Goal: Task Accomplishment & Management: Complete application form

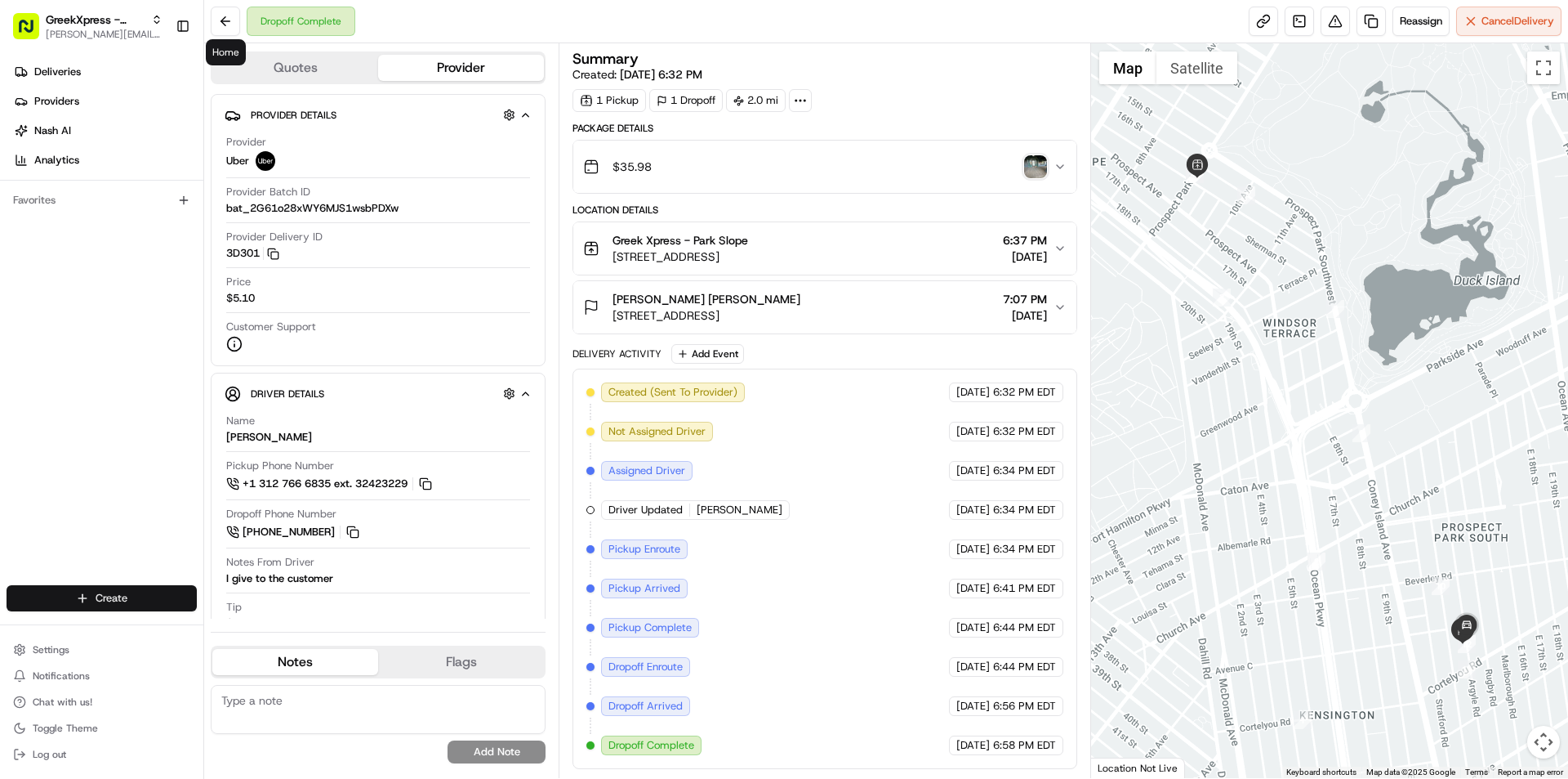
click at [87, 596] on html "GreekXpress - Park Slope [EMAIL_ADDRESS][DOMAIN_NAME] Toggle Sidebar Deliveries…" at bounding box center [784, 389] width 1568 height 779
click at [253, 626] on link "Delivery" at bounding box center [295, 627] width 182 height 29
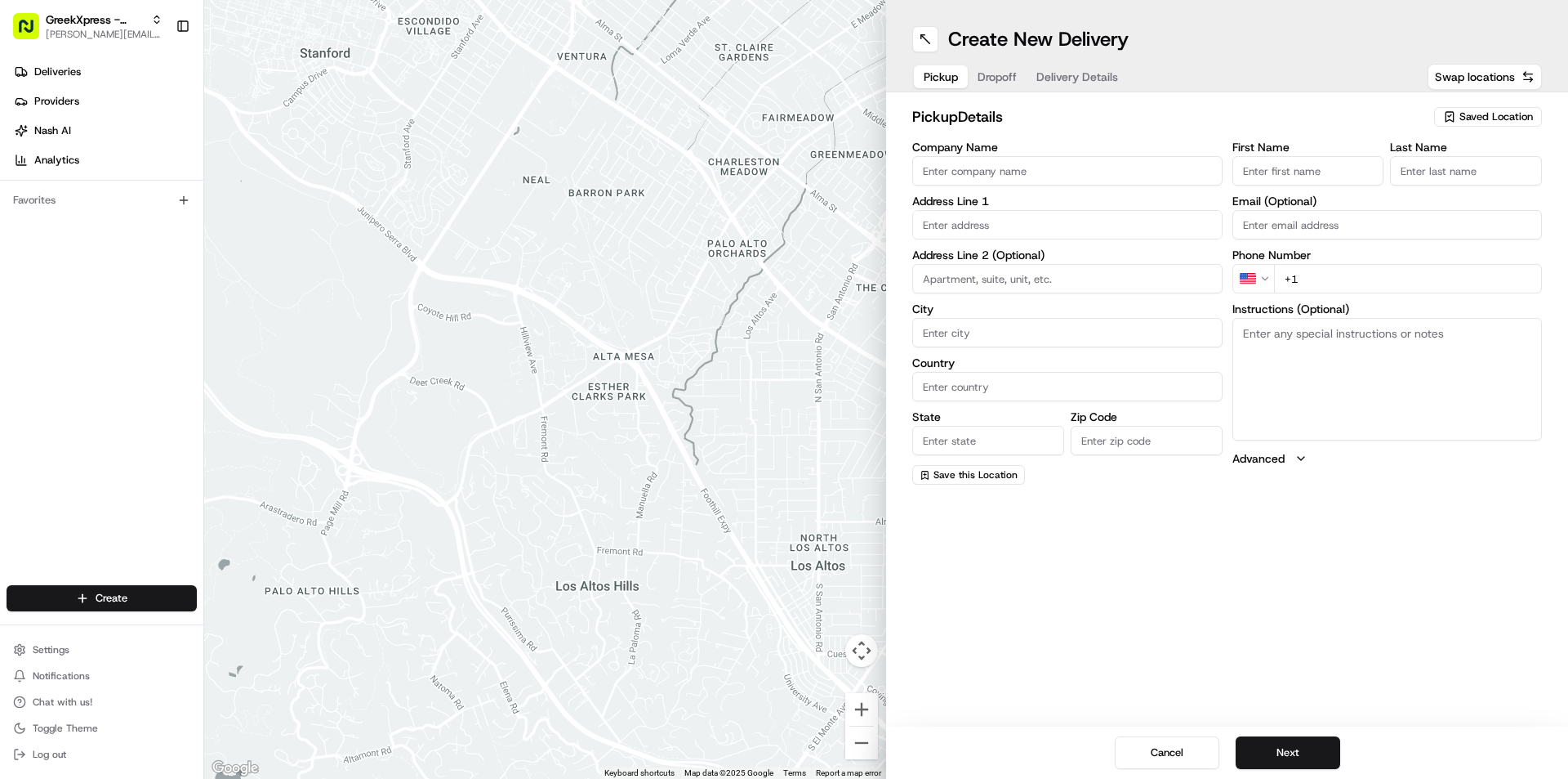
click at [1470, 113] on span "Saved Location" at bounding box center [1496, 117] width 73 height 15
drag, startPoint x: 1415, startPoint y: 176, endPoint x: 1430, endPoint y: 769, distance: 593.2
click at [1415, 176] on span "Greek Xpress - Park Slope" at bounding box center [1460, 178] width 201 height 15
type input "Greek Xpress - Park Slope"
type input "[STREET_ADDRESS]"
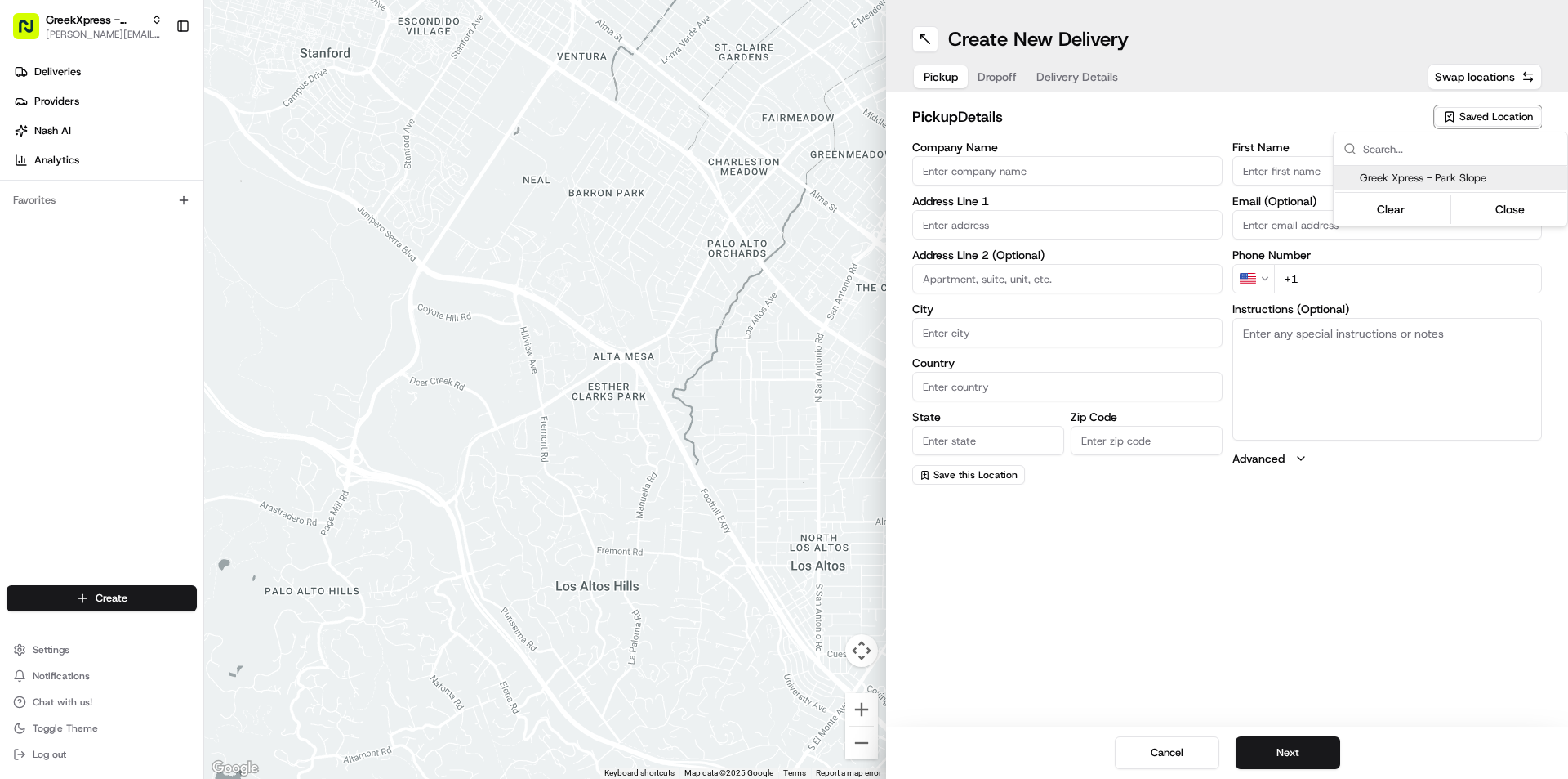
type input "[GEOGRAPHIC_DATA]"
type input "US"
type input "NY"
type input "11215"
type input "Greek"
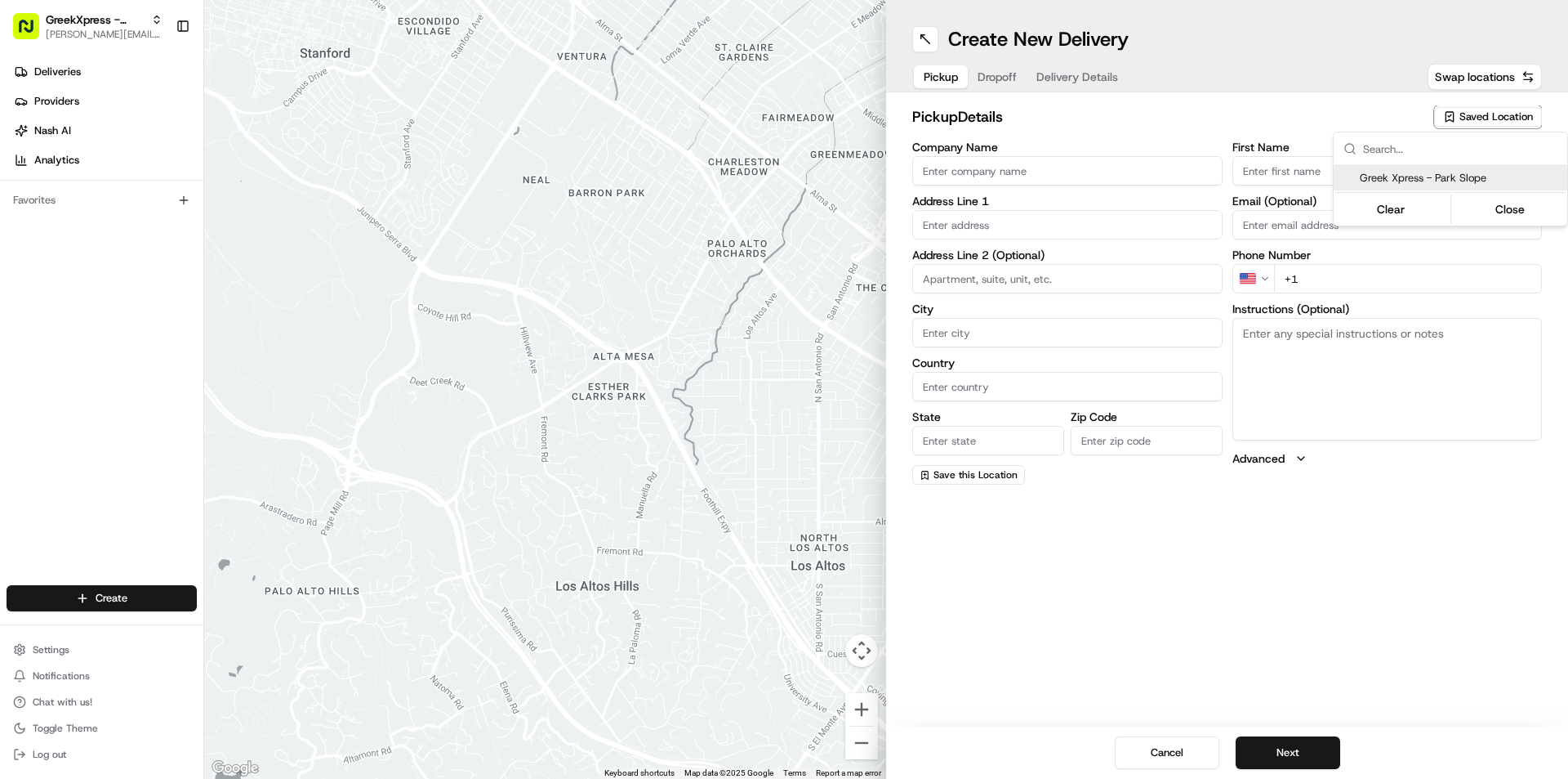
type input "Xpress"
type input "[PHONE_NUMBER]"
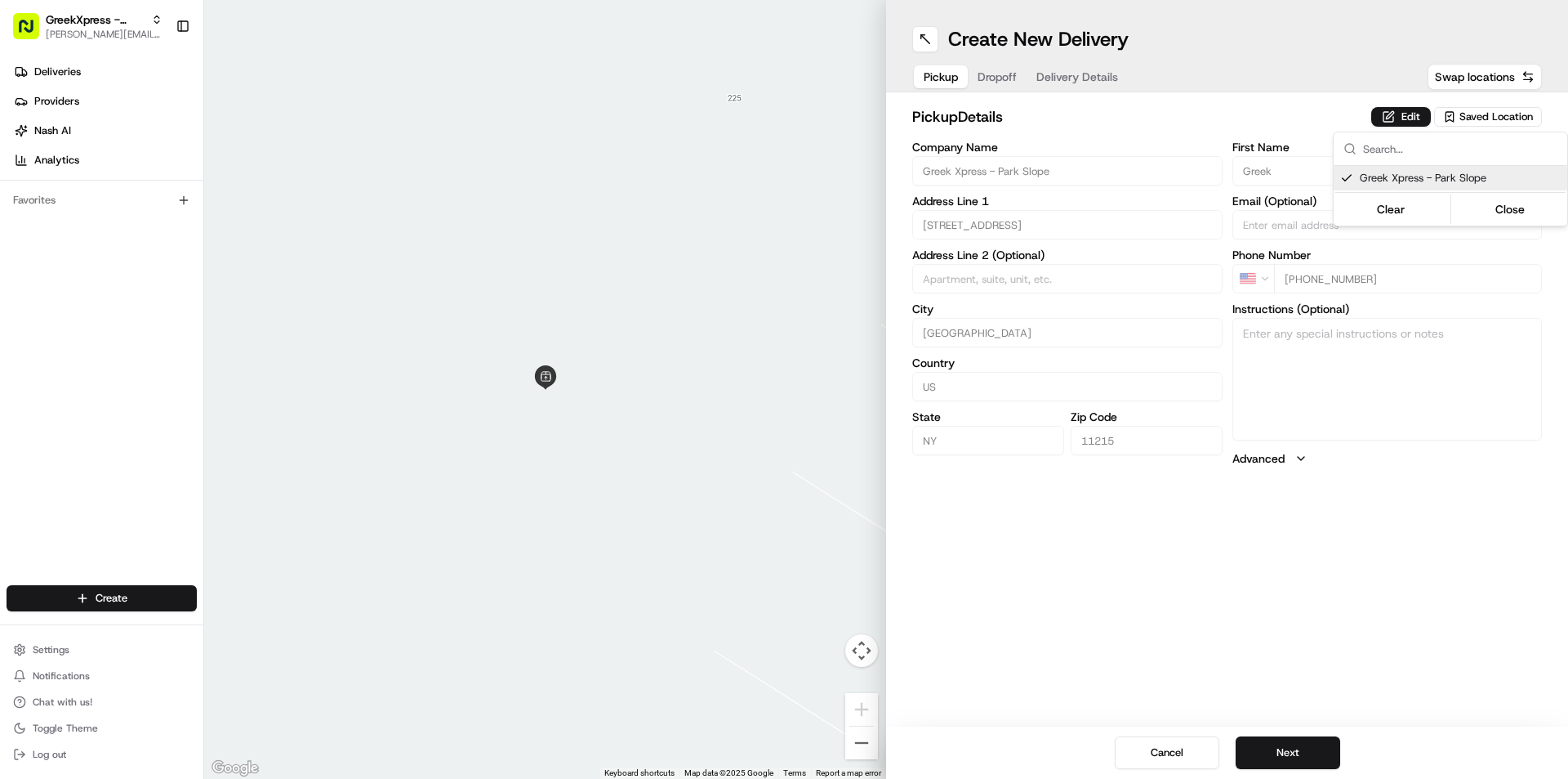
click at [1293, 755] on html "GreekXpress - Park Slope [EMAIL_ADDRESS][DOMAIN_NAME] Toggle Sidebar Deliveries…" at bounding box center [784, 389] width 1568 height 779
click at [1292, 755] on button "Next" at bounding box center [1287, 753] width 105 height 33
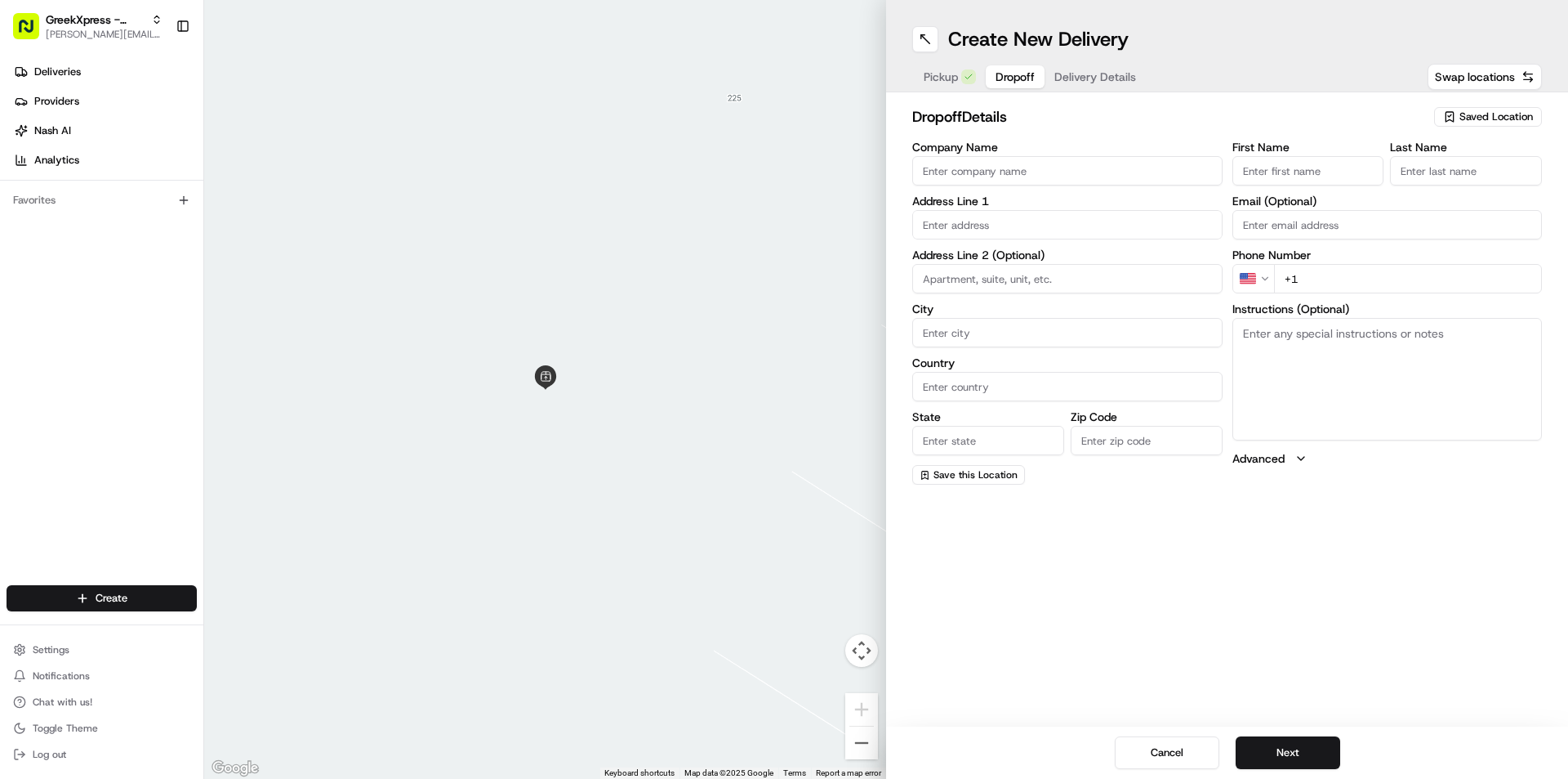
click at [964, 165] on input "Company Name" at bounding box center [1068, 170] width 311 height 29
type input "3"
type input "[PERSON_NAME]"
click at [958, 220] on input "text" at bounding box center [1068, 224] width 311 height 29
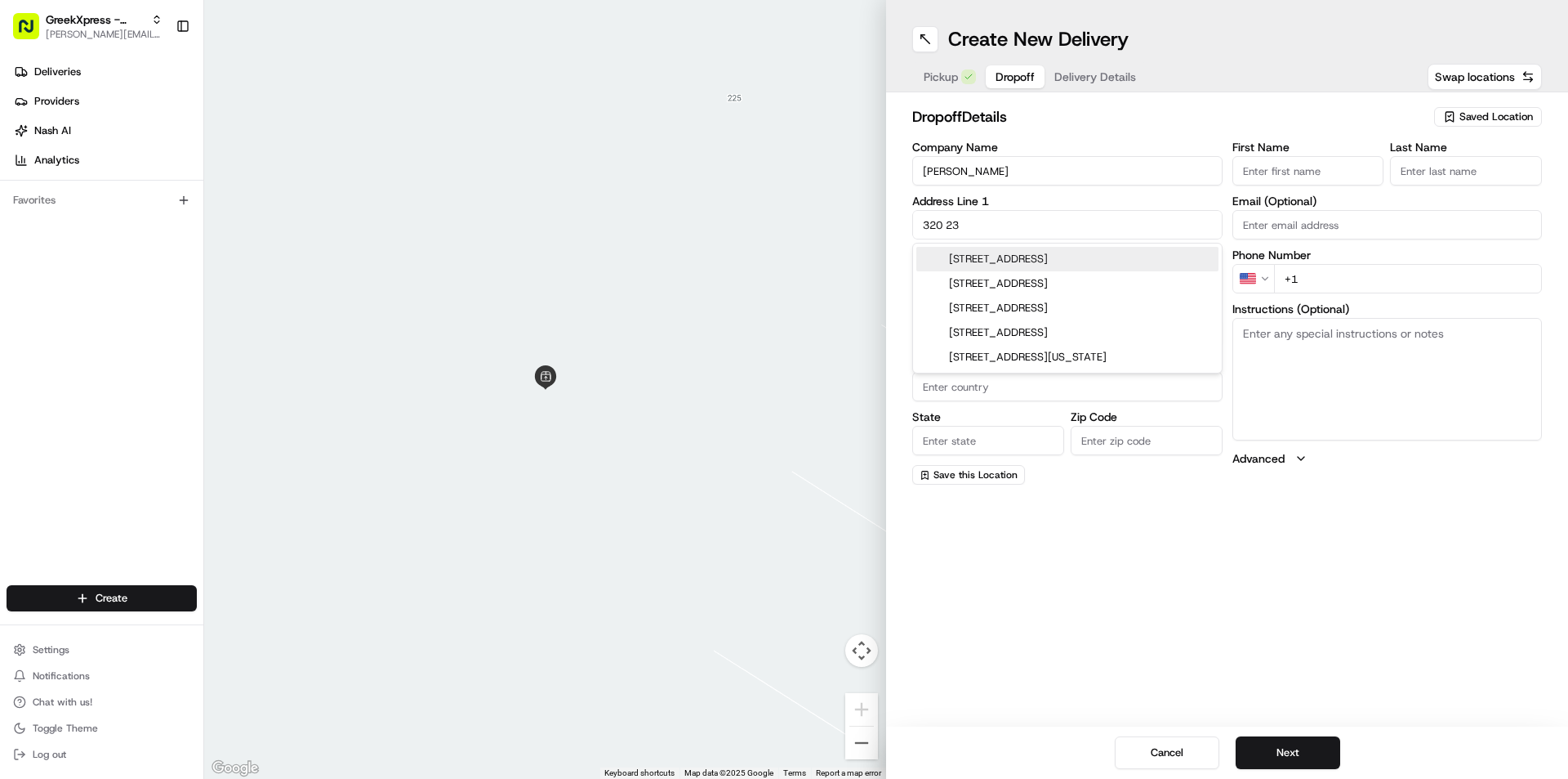
click at [1063, 258] on div "[STREET_ADDRESS]" at bounding box center [1067, 259] width 302 height 24
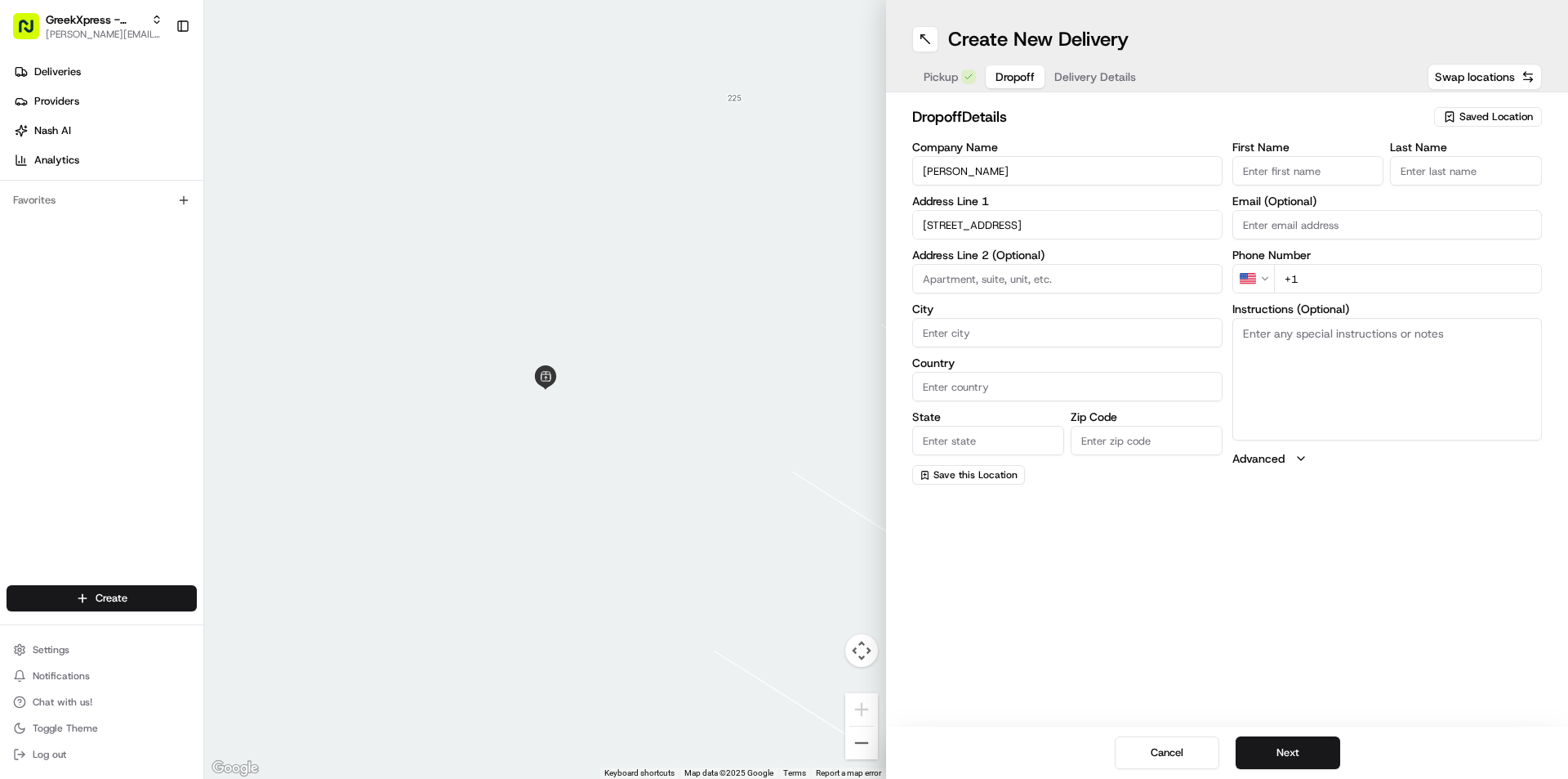
type input "[STREET_ADDRESS]"
type input "[GEOGRAPHIC_DATA]"
type input "NY"
type input "11215"
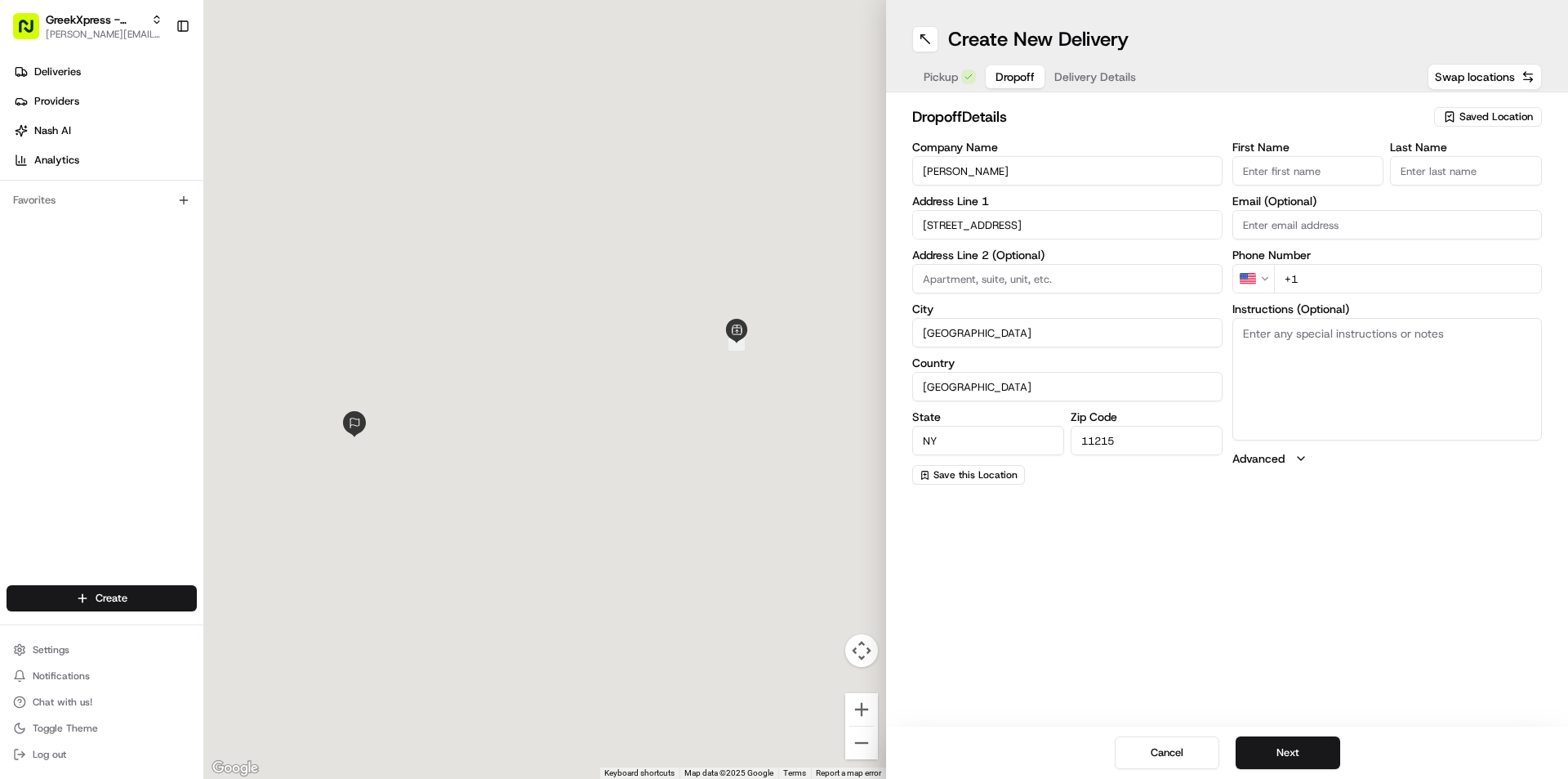
type input "[STREET_ADDRESS]"
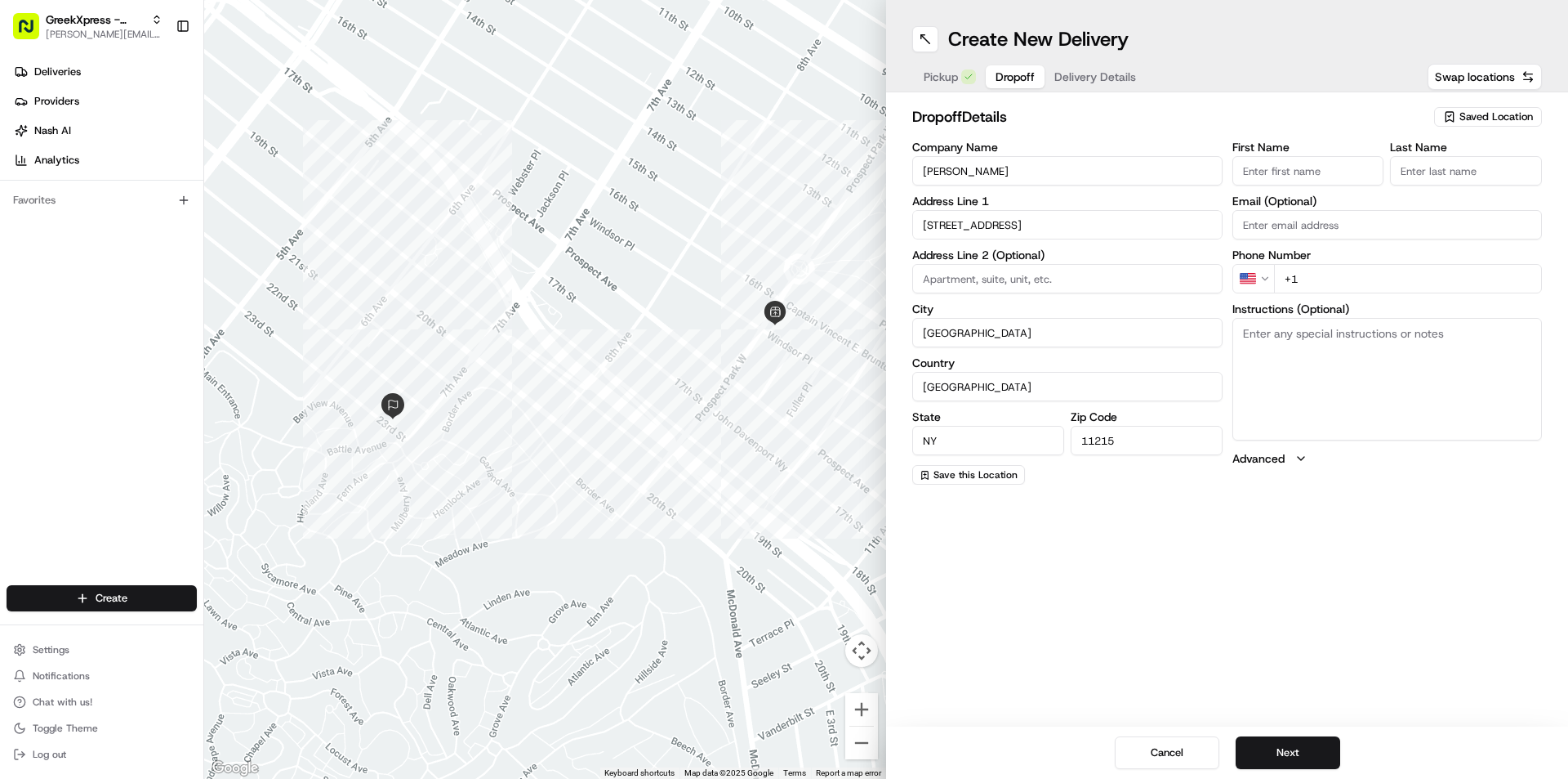
click at [1314, 274] on input "+1" at bounding box center [1408, 278] width 268 height 29
type input "[PHONE_NUMBER]"
click at [1293, 750] on button "Next" at bounding box center [1287, 753] width 105 height 33
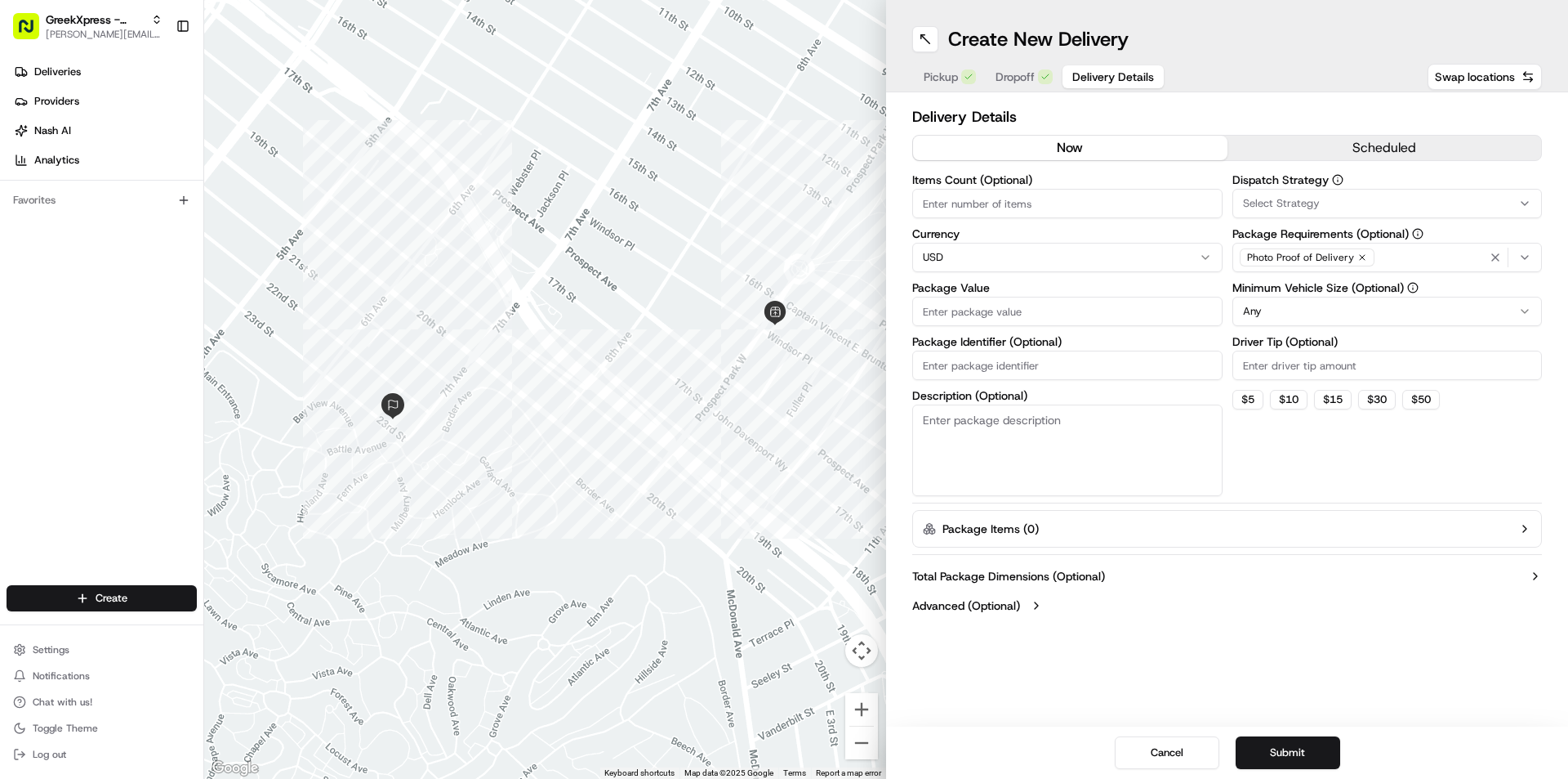
click at [937, 201] on input "Items Count (Optional)" at bounding box center [1068, 203] width 311 height 29
type input "5"
click at [936, 312] on input "Package Value" at bounding box center [1068, 311] width 311 height 29
type input "45.63"
click at [1315, 201] on span "Select Strategy" at bounding box center [1282, 203] width 77 height 15
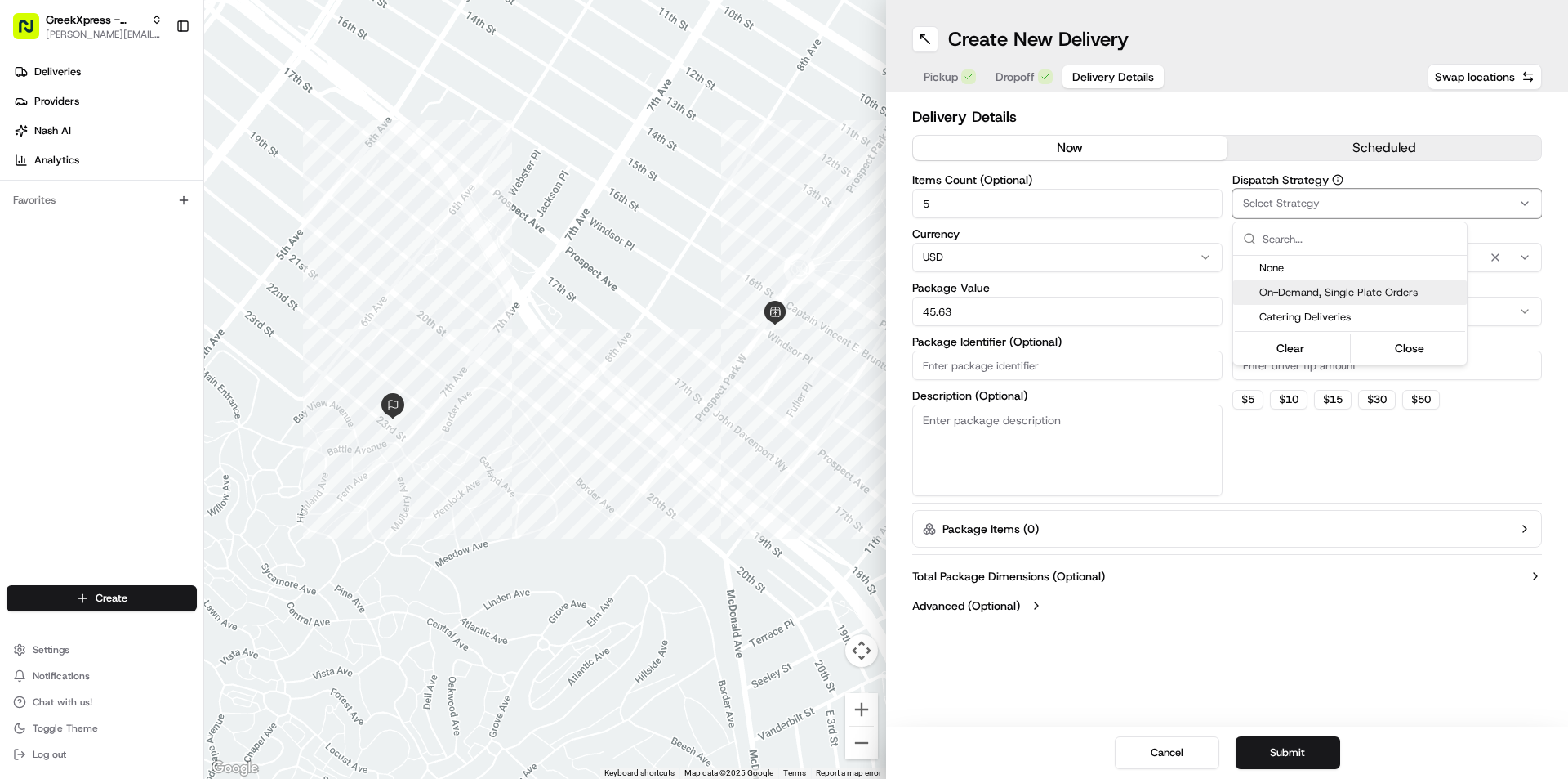
click at [1294, 293] on span "On-Demand, Single Plate Orders" at bounding box center [1360, 293] width 201 height 15
click at [1341, 498] on html "GreekXpress - Park Slope [EMAIL_ADDRESS][DOMAIN_NAME] Toggle Sidebar Deliveries…" at bounding box center [784, 389] width 1568 height 779
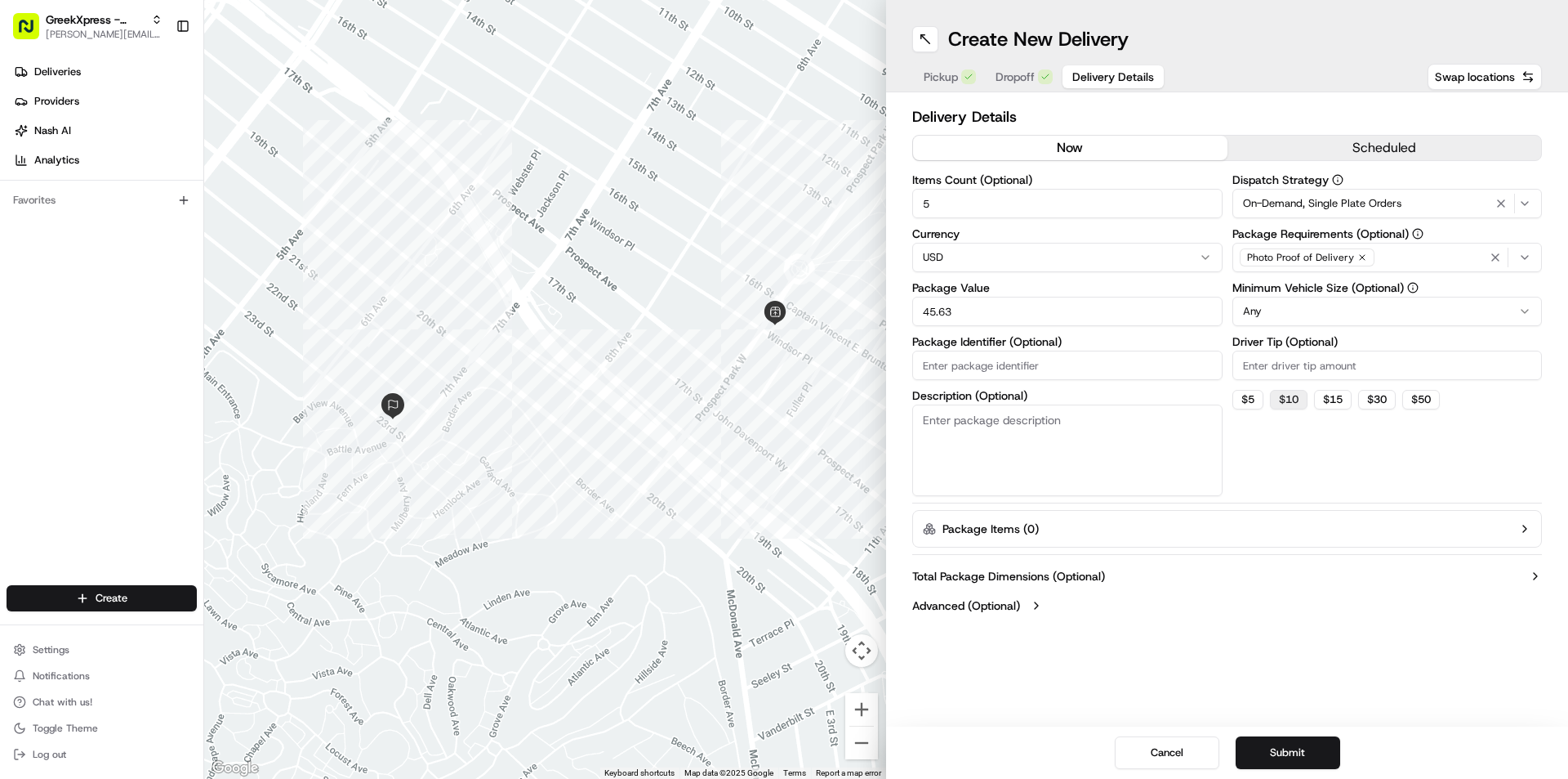
click at [1295, 401] on button "$ 10" at bounding box center [1289, 399] width 38 height 20
type input "10"
click at [1294, 751] on button "Submit" at bounding box center [1287, 753] width 105 height 33
